Goal: Find contact information: Find contact information

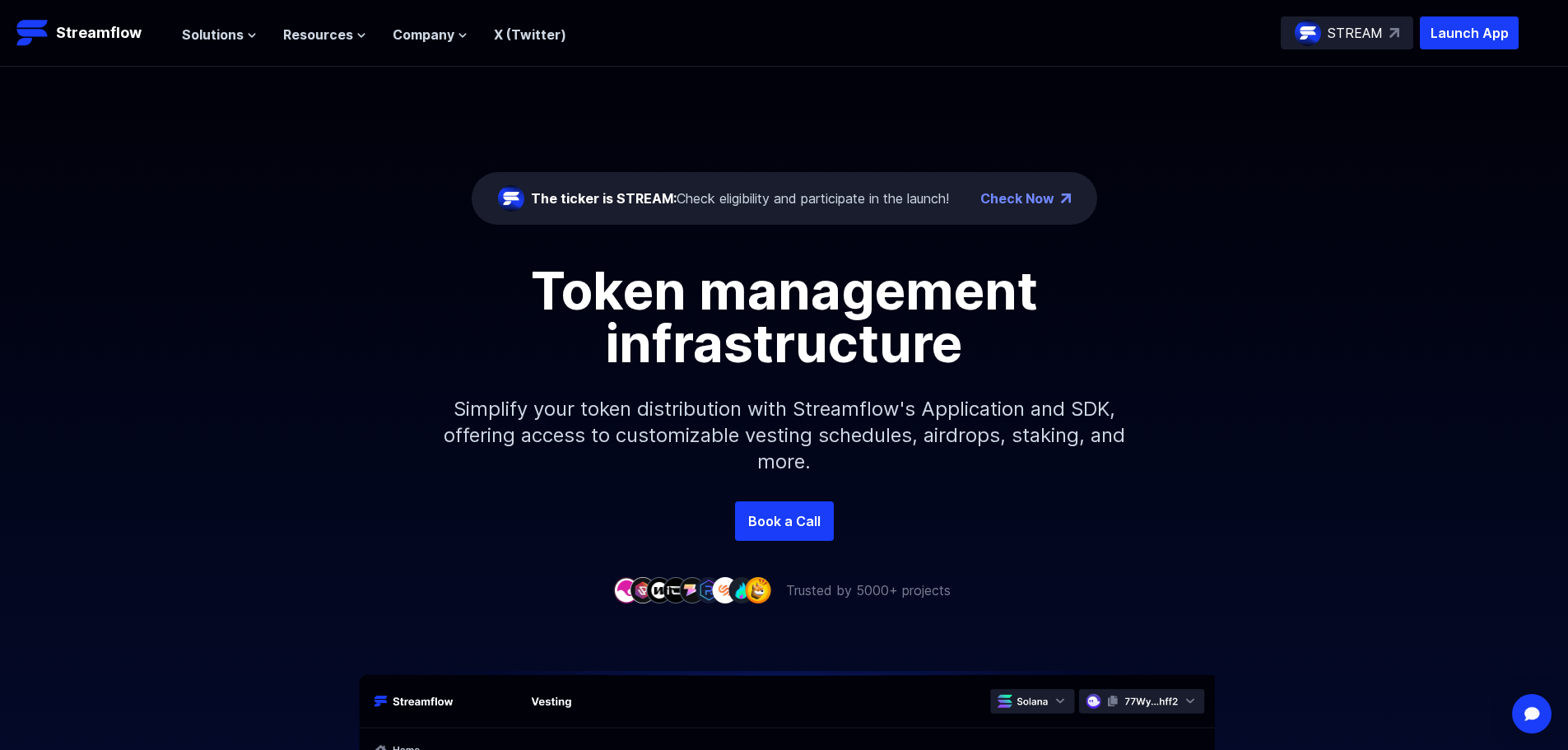
click at [1343, 39] on p "STREAM" at bounding box center [1355, 32] width 55 height 20
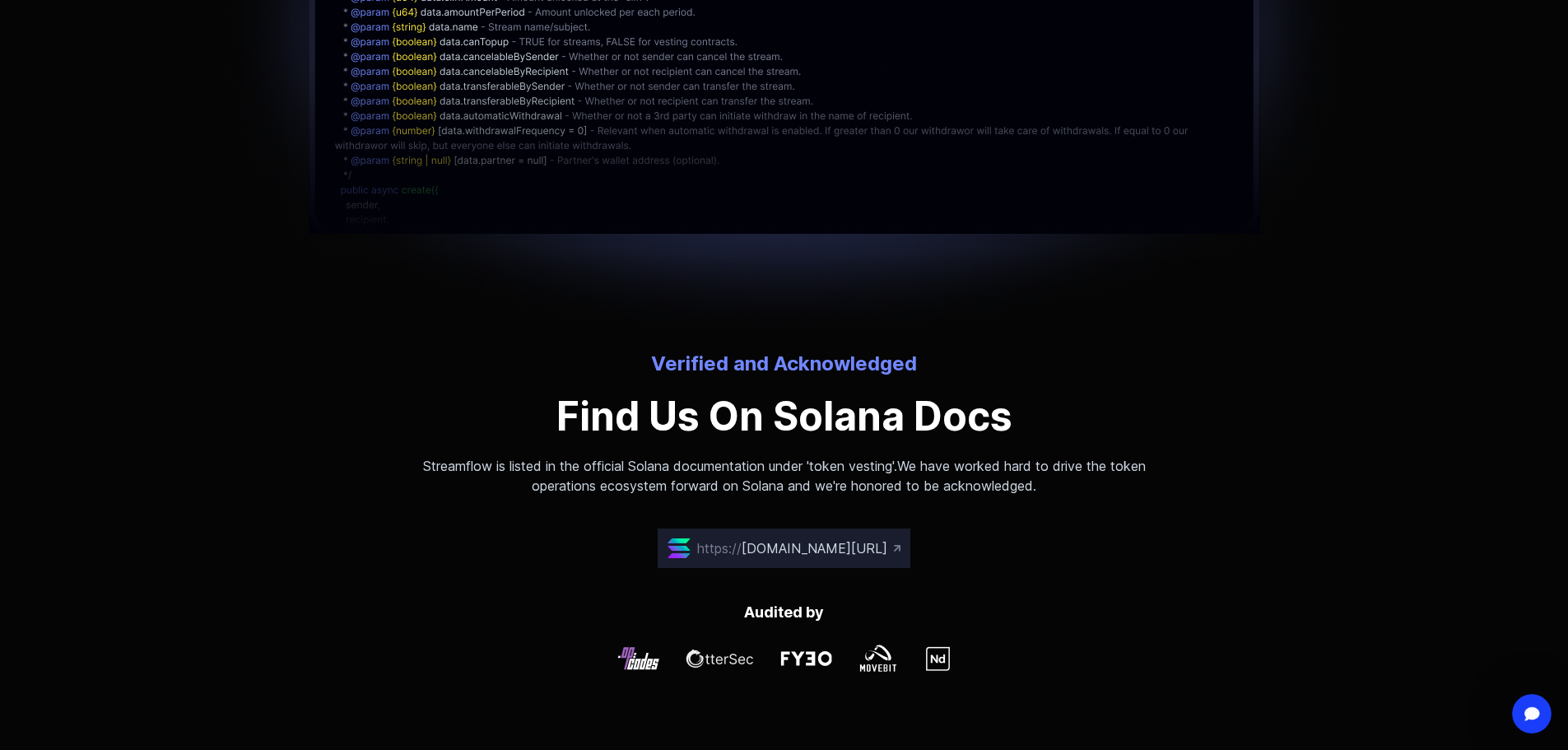
scroll to position [4115, 0]
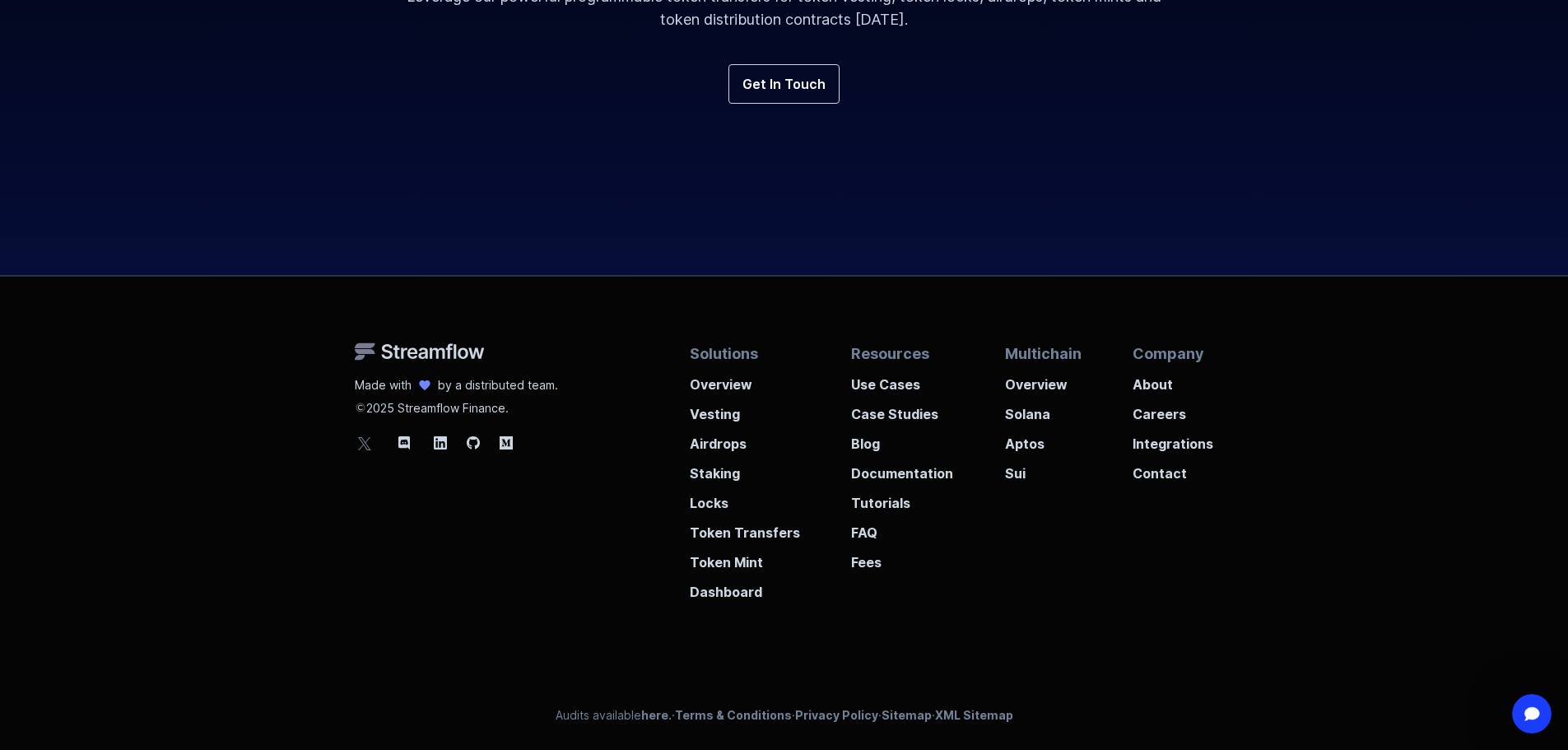
drag, startPoint x: 1251, startPoint y: 573, endPoint x: 1218, endPoint y: 458, distance: 119.6
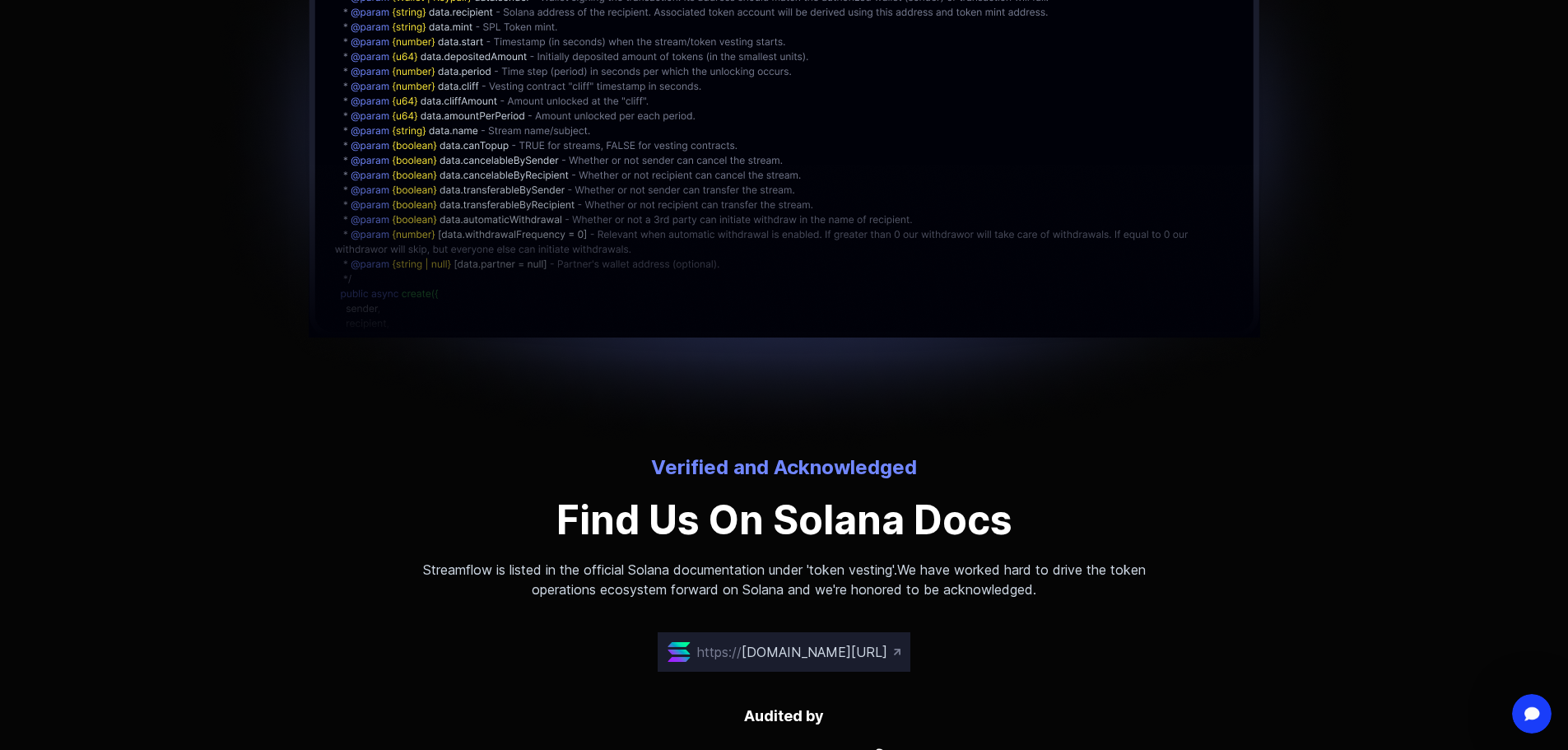
scroll to position [0, 0]
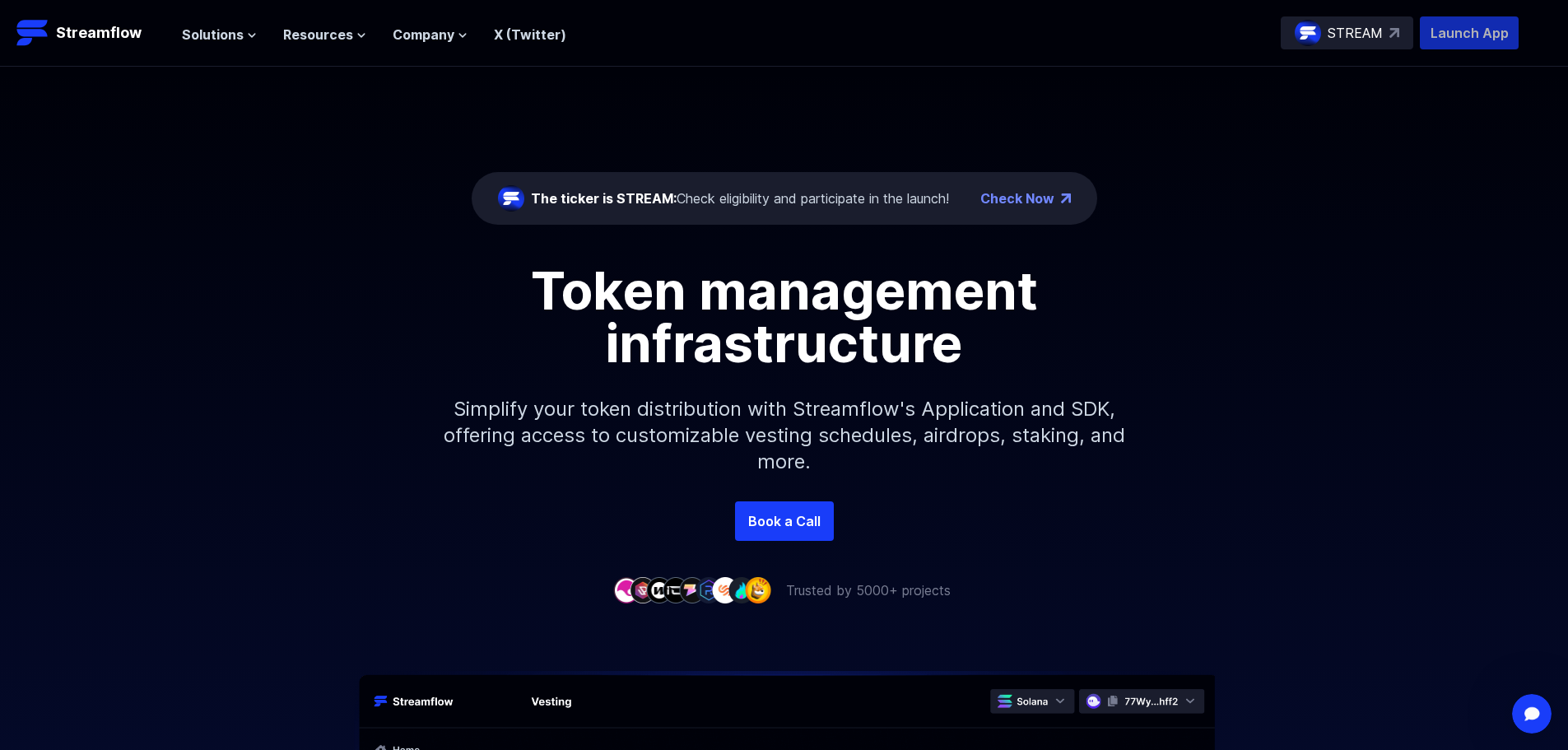
click at [1464, 41] on p "Launch App" at bounding box center [1469, 32] width 99 height 33
click at [1043, 193] on link "Check Now" at bounding box center [1017, 198] width 75 height 20
click at [345, 36] on span "Resources" at bounding box center [318, 34] width 70 height 20
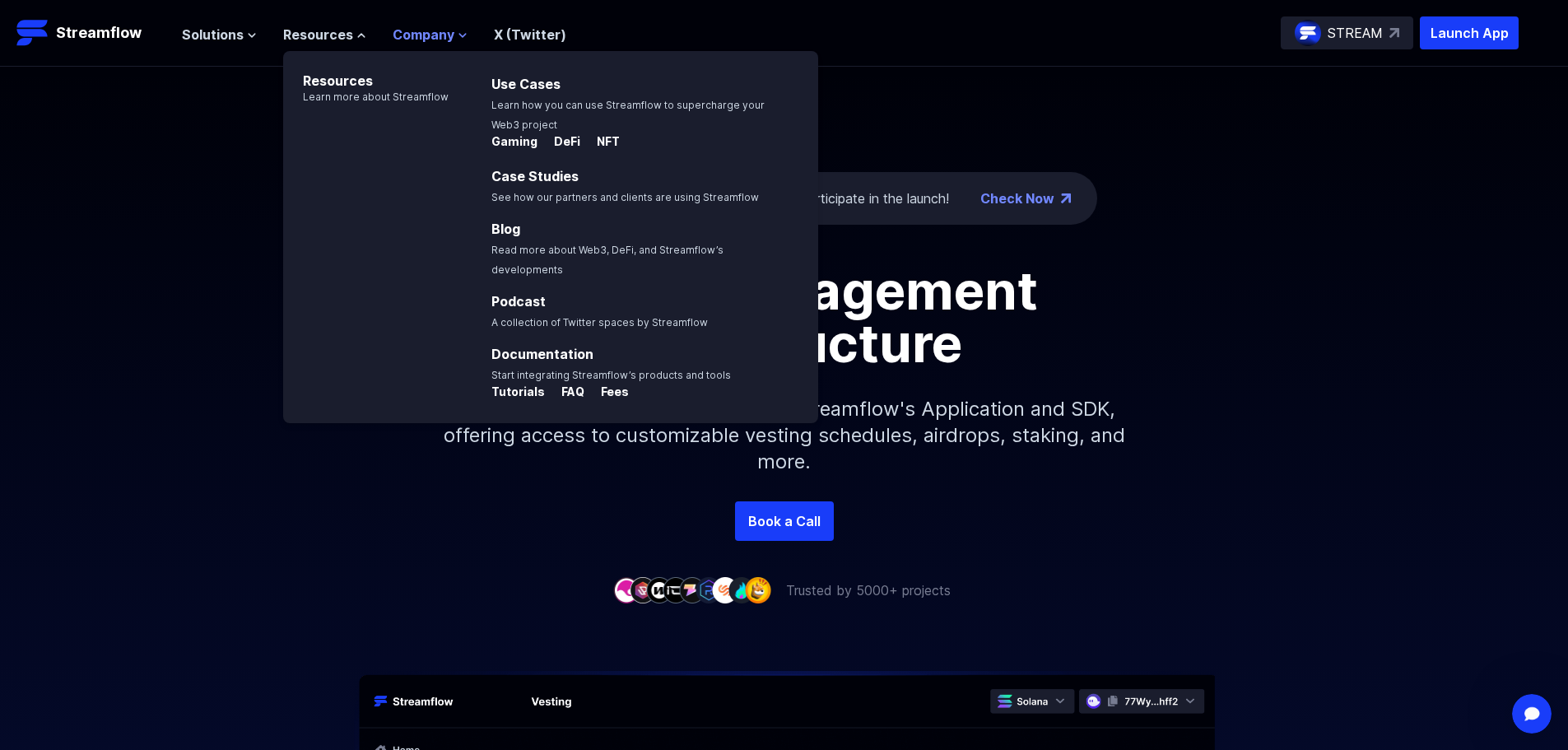
click at [450, 32] on button "Company" at bounding box center [429, 34] width 75 height 20
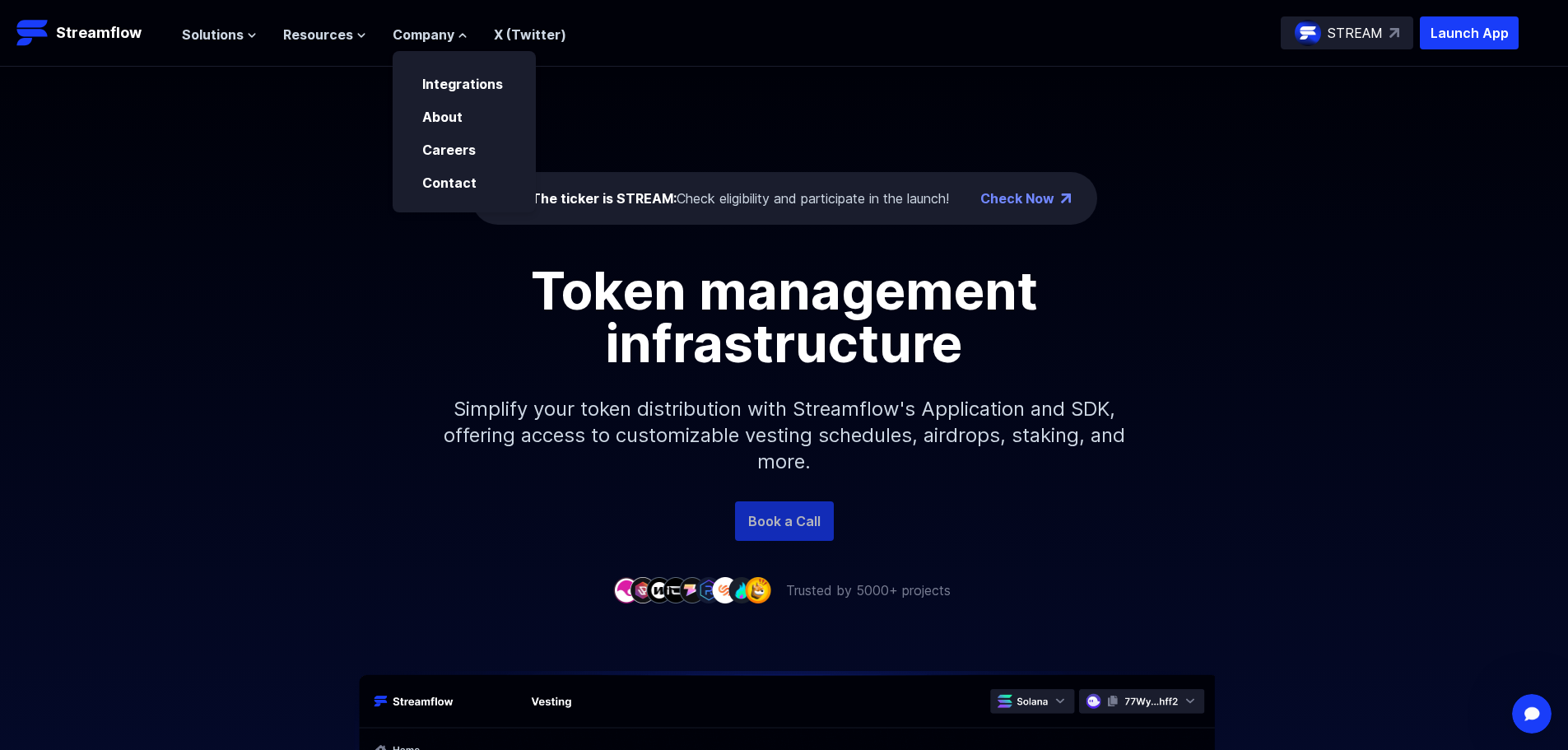
click at [792, 510] on link "Book a Call" at bounding box center [784, 521] width 99 height 40
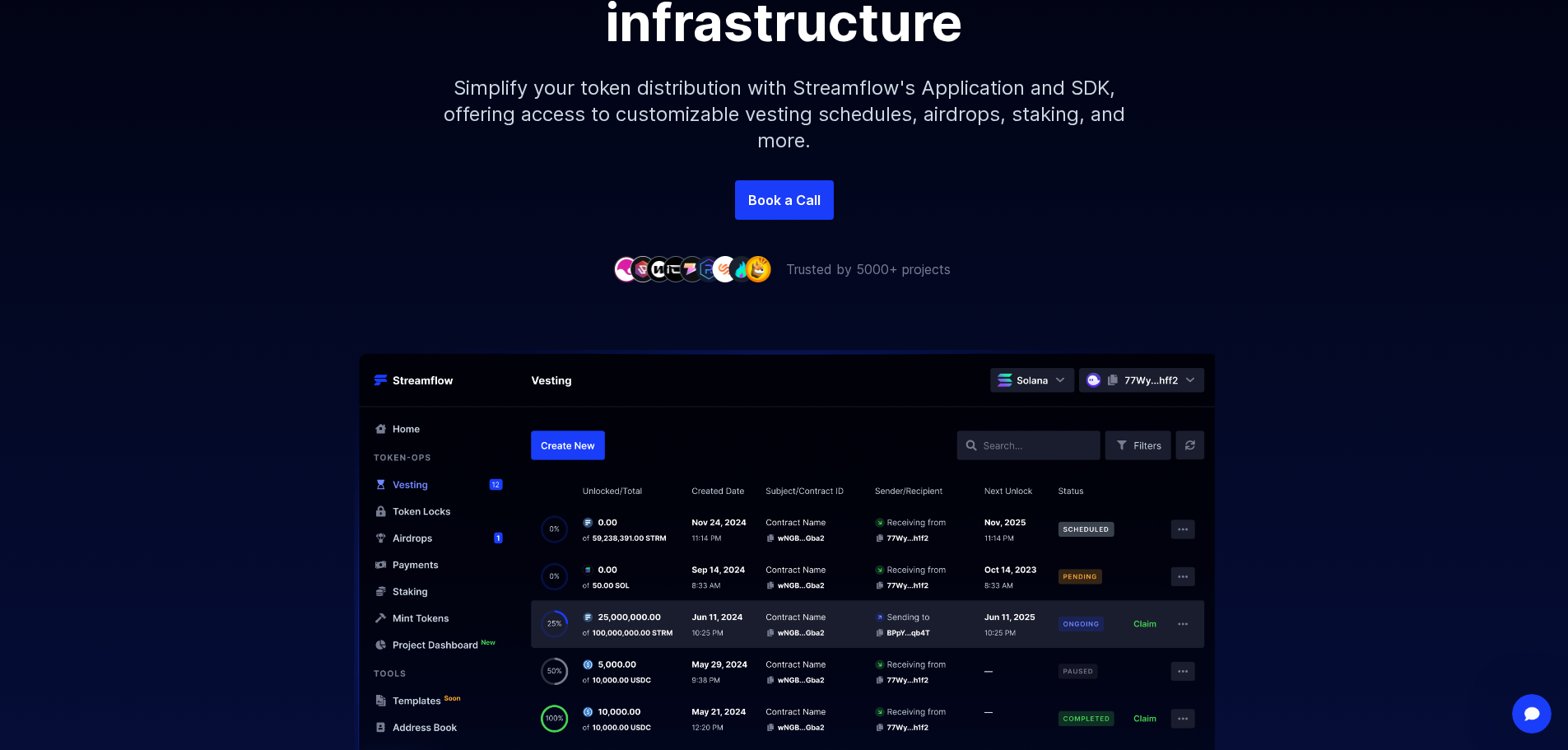
scroll to position [329, 0]
